Goal: Register for event/course

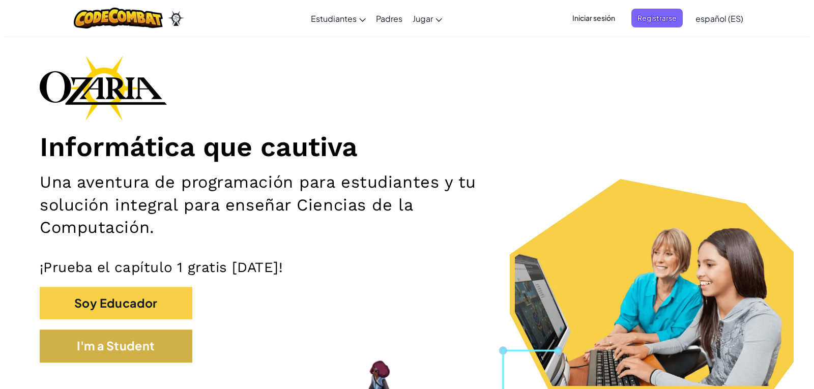
scroll to position [51, 0]
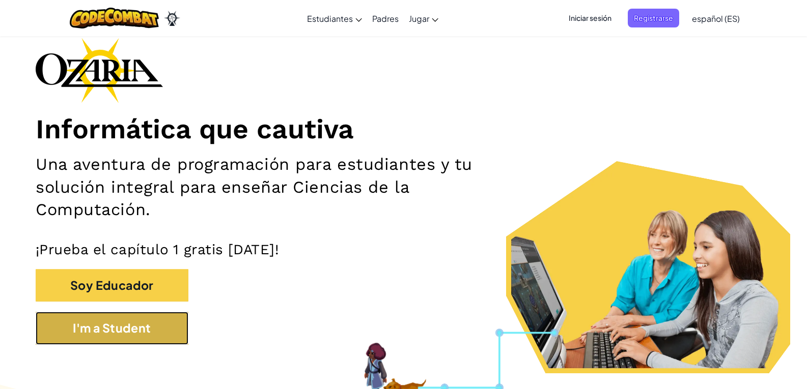
click at [130, 318] on button "I'm a Student" at bounding box center [112, 328] width 153 height 33
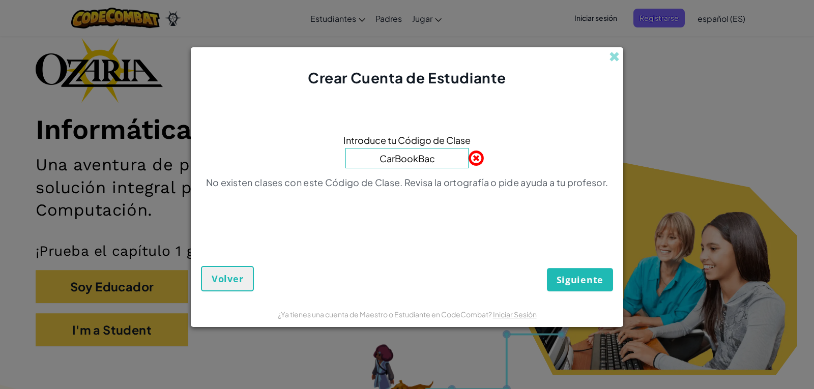
type input "CarBookBack"
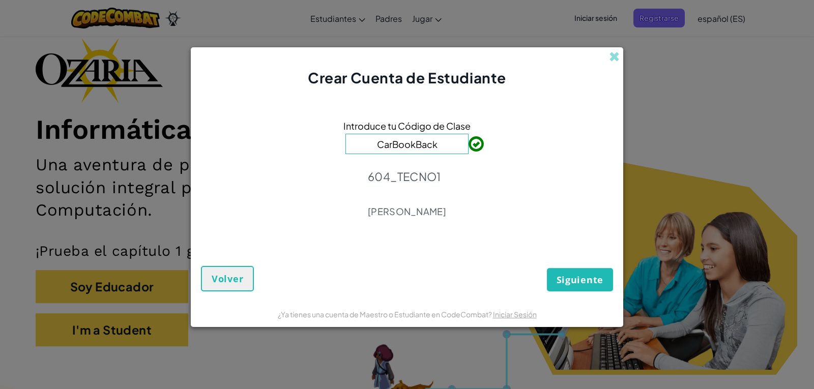
click button "Siguiente" at bounding box center [580, 279] width 66 height 23
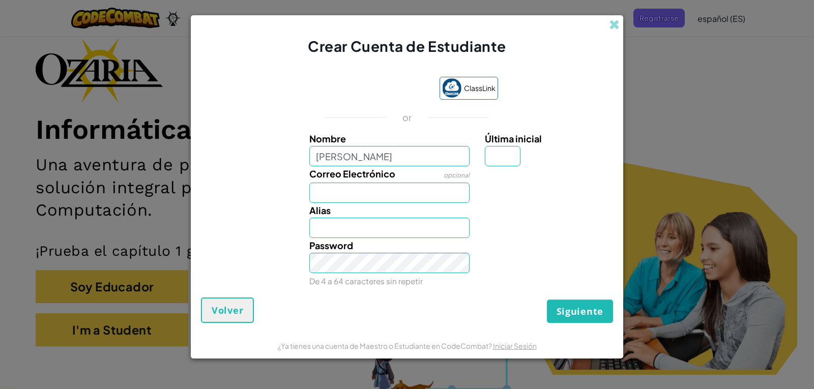
type input "[PERSON_NAME]"
click at [391, 189] on input "Correo Electrónico" at bounding box center [389, 193] width 161 height 20
click at [496, 149] on input "Última inicial" at bounding box center [503, 156] width 36 height 20
type input "r"
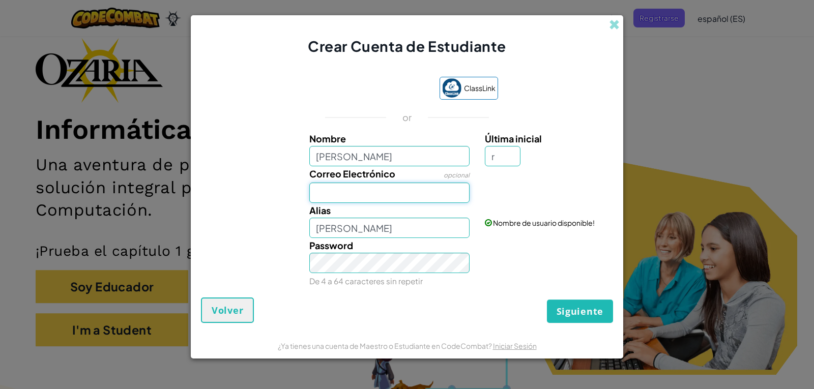
type input "[PERSON_NAME]"
click at [432, 192] on input "Correo Electrónico" at bounding box center [389, 193] width 161 height 20
type input "[EMAIL_ADDRESS][DOMAIN_NAME]"
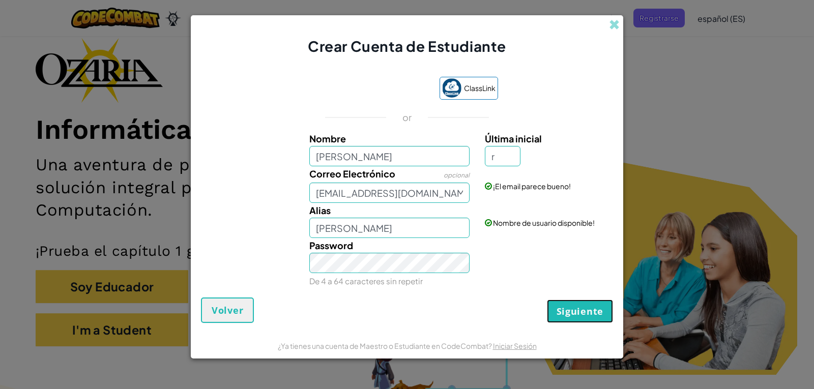
click at [595, 311] on span "Siguiente" at bounding box center [580, 311] width 47 height 12
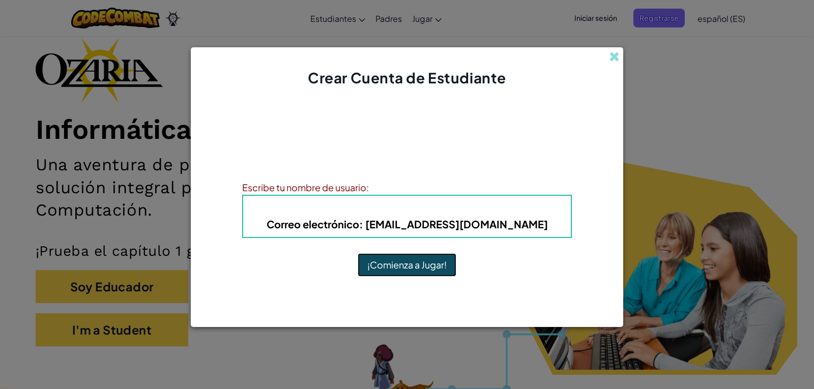
click at [387, 265] on button "¡Comienza a Jugar!" at bounding box center [407, 264] width 99 height 23
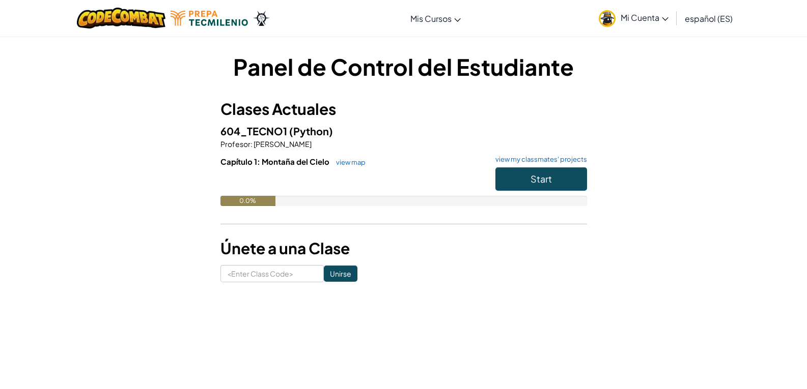
click at [704, 153] on div "Panel de Control del Estudiante Clases Actuales 604_TECNO1 (Python) Profesor : …" at bounding box center [403, 167] width 807 height 262
